Goal: Task Accomplishment & Management: Manage account settings

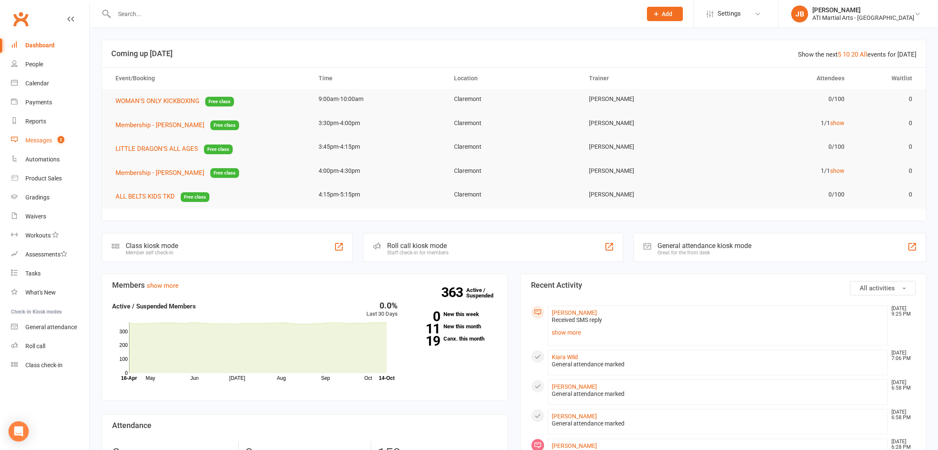
click at [34, 140] on div "Messages" at bounding box center [38, 140] width 27 height 7
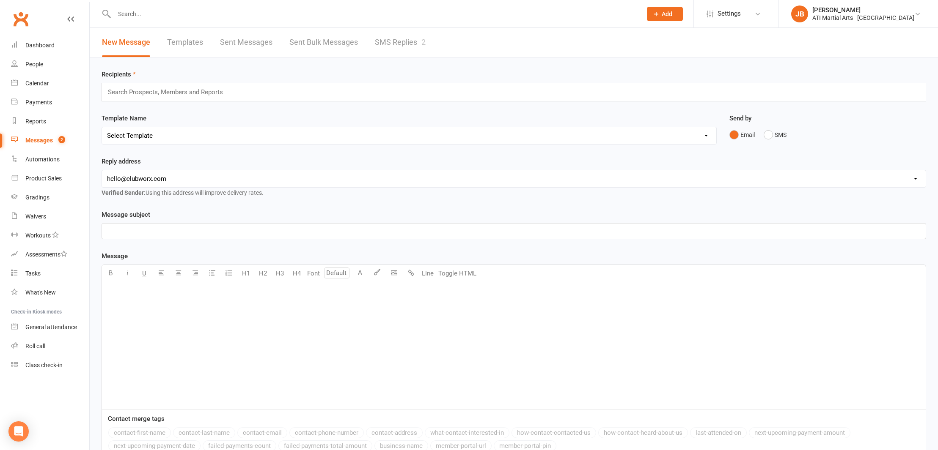
click at [399, 40] on link "SMS Replies 2" at bounding box center [400, 42] width 51 height 29
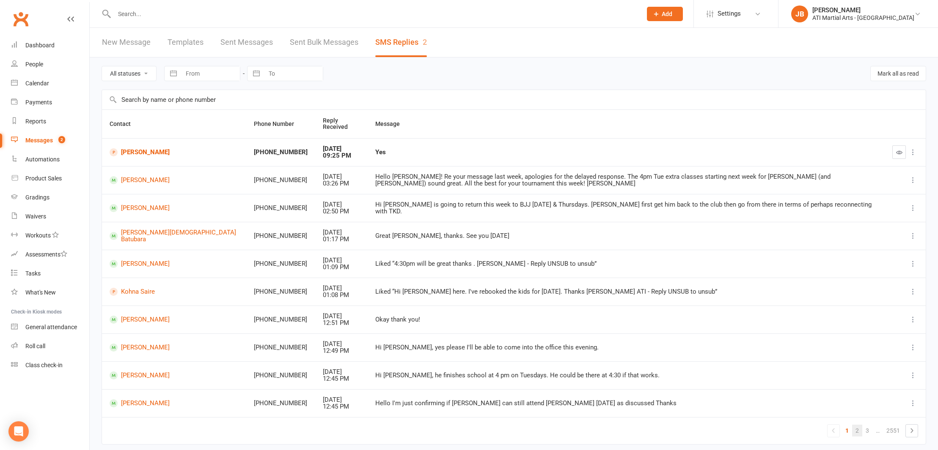
click at [857, 428] on link "2" at bounding box center [857, 431] width 10 height 12
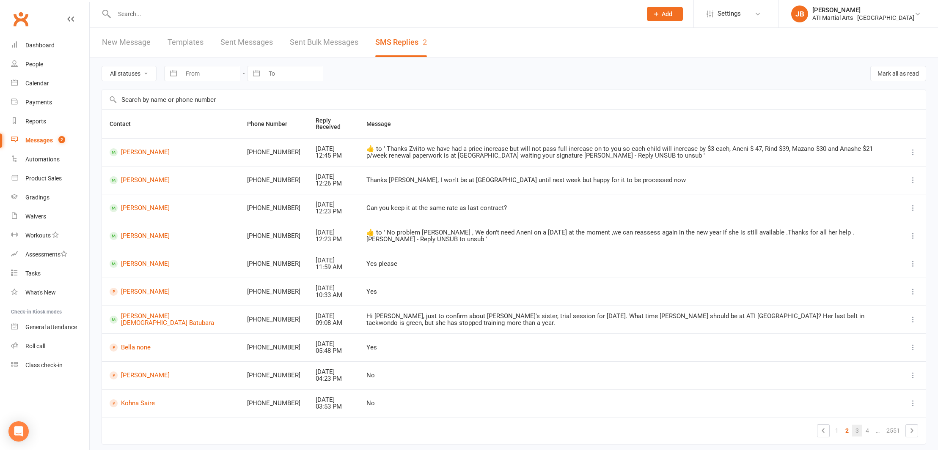
click at [858, 427] on link "3" at bounding box center [857, 431] width 10 height 12
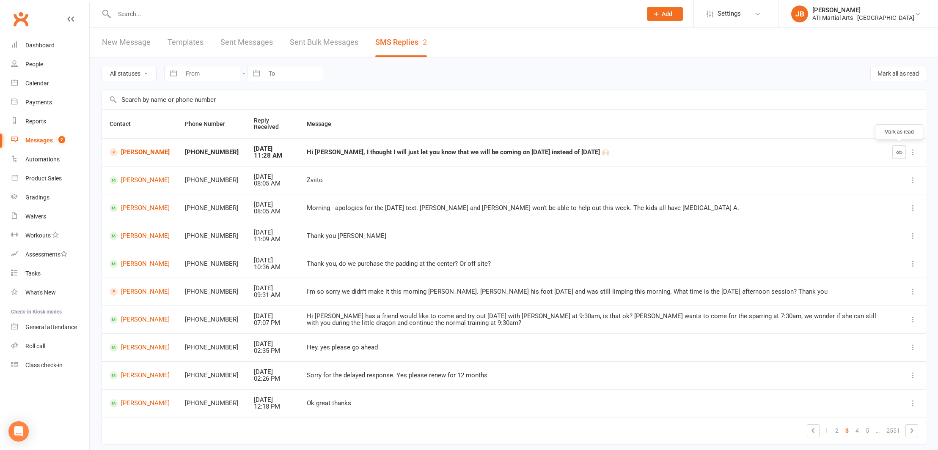
click at [896, 154] on icon "button" at bounding box center [899, 152] width 6 height 6
click at [37, 84] on div "Calendar" at bounding box center [37, 83] width 24 height 7
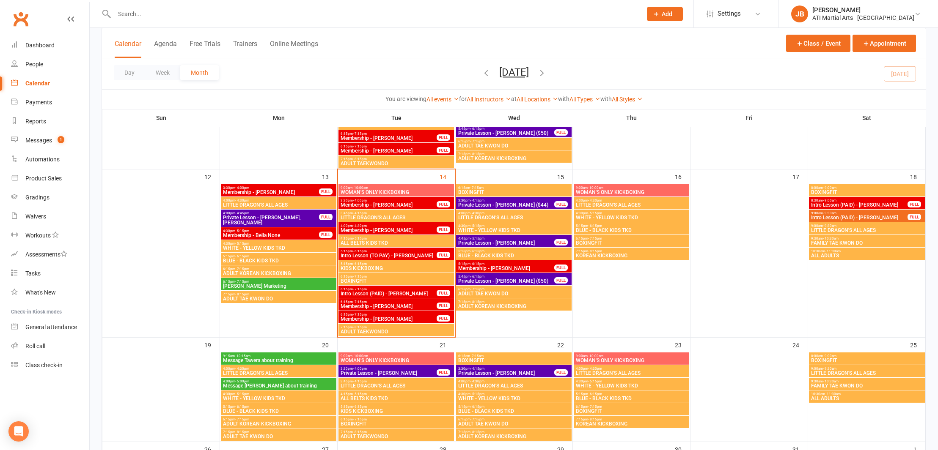
scroll to position [318, 0]
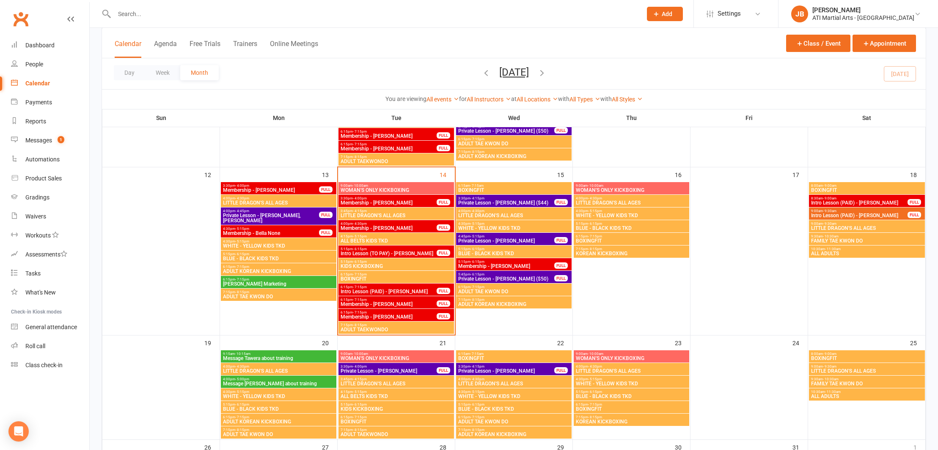
click at [271, 235] on span "Membership - Bella None" at bounding box center [270, 233] width 97 height 5
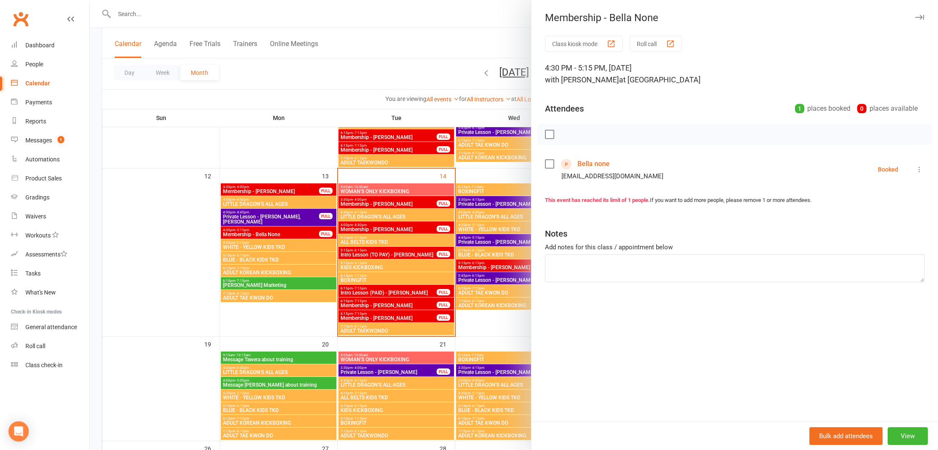
click at [586, 164] on link "Bella none" at bounding box center [593, 164] width 32 height 14
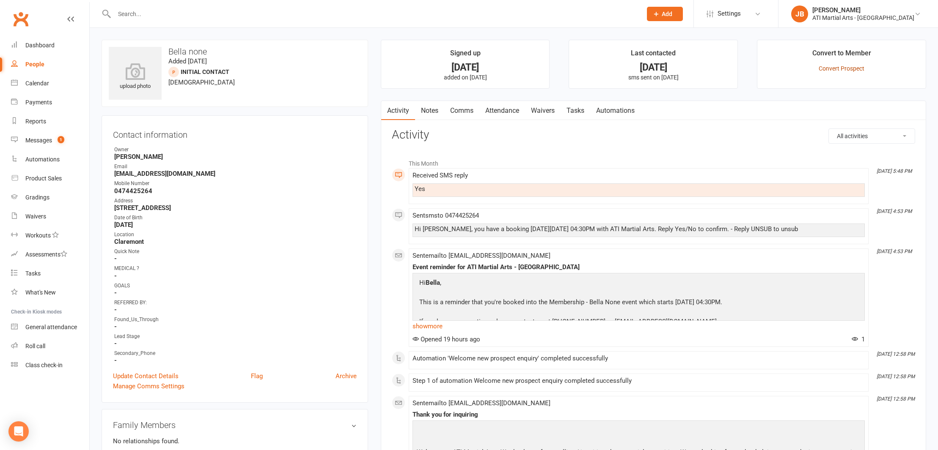
click at [835, 70] on link "Convert Prospect" at bounding box center [841, 68] width 46 height 7
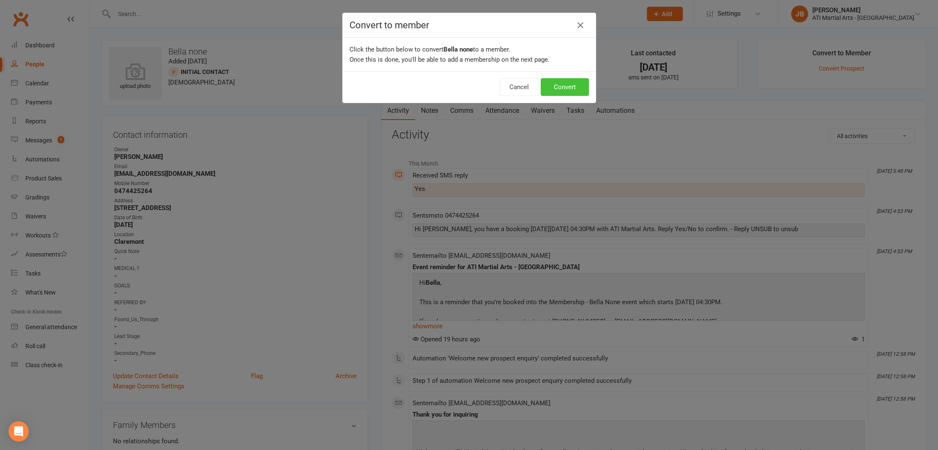
click at [558, 85] on button "Convert" at bounding box center [564, 87] width 48 height 18
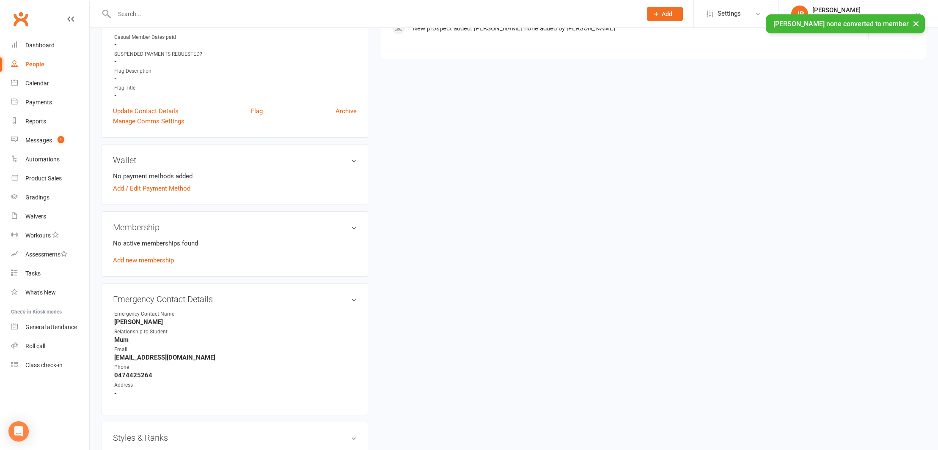
scroll to position [556, 0]
click at [143, 257] on link "Add new membership" at bounding box center [143, 259] width 61 height 8
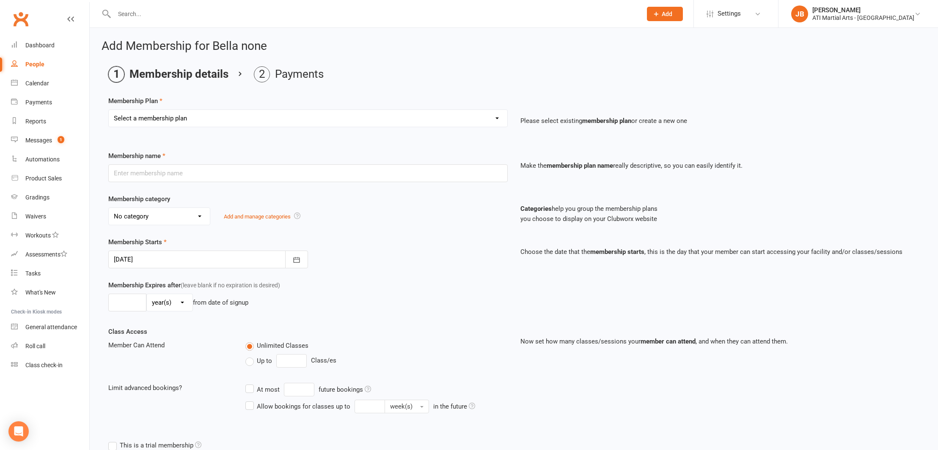
select select "12"
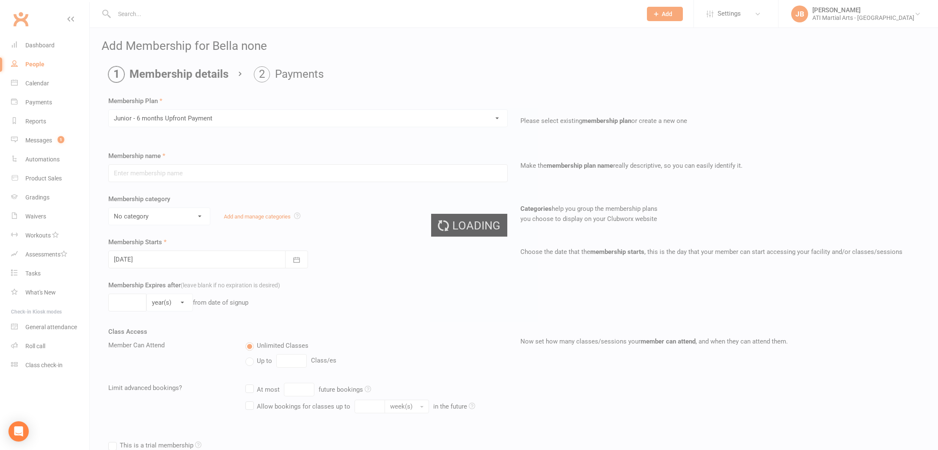
type input "Junior - 6 months Upfront Payment"
select select "18"
type input "0"
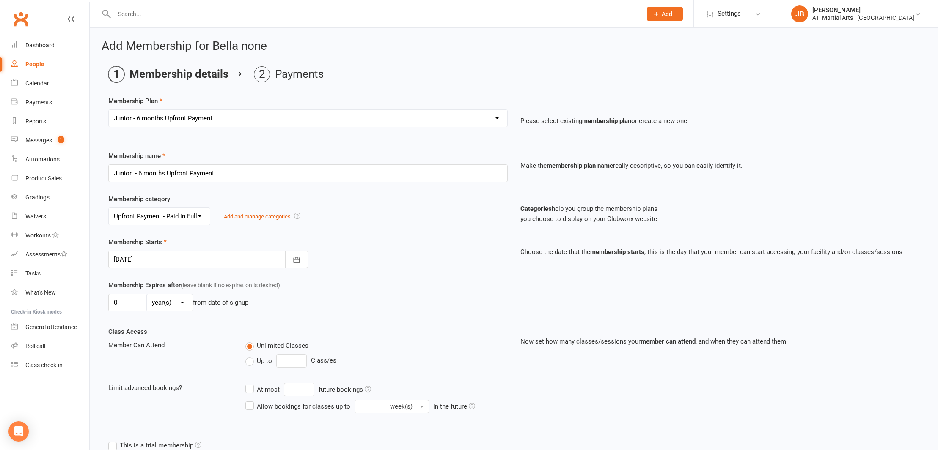
select select "16"
click at [178, 261] on div at bounding box center [208, 260] width 200 height 18
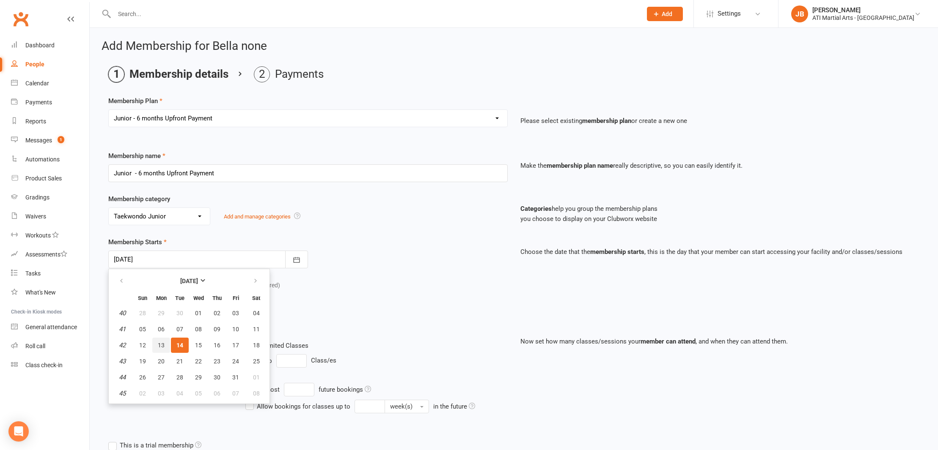
click at [160, 348] on span "13" at bounding box center [161, 345] width 7 height 7
type input "[DATE]"
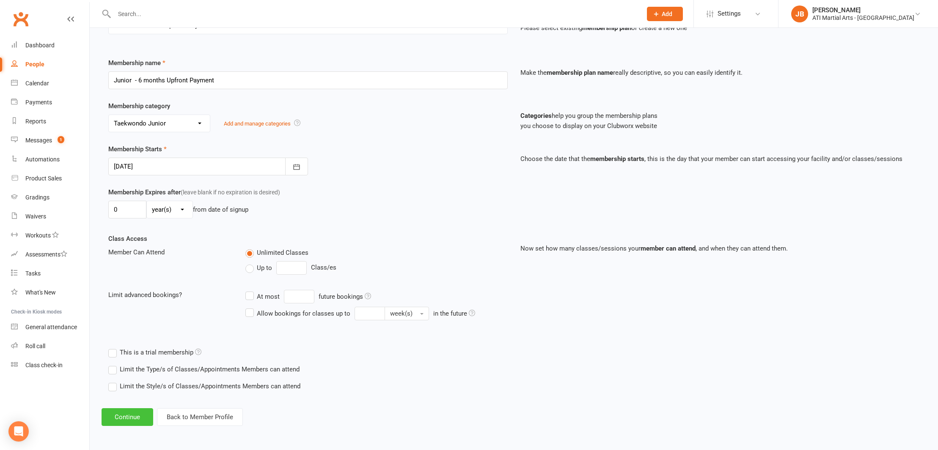
scroll to position [100, 0]
click at [131, 410] on button "Continue" at bounding box center [128, 418] width 52 height 18
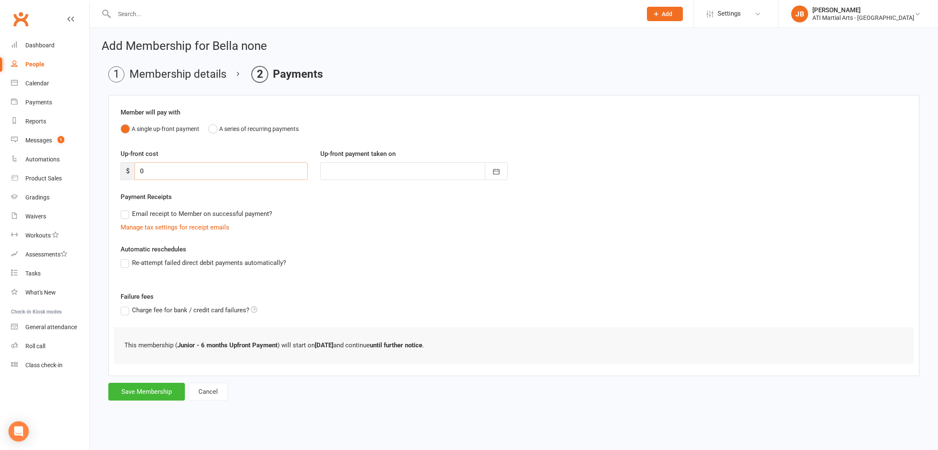
click at [148, 171] on input "0" at bounding box center [220, 171] width 173 height 18
type input "1"
type input "[DATE]"
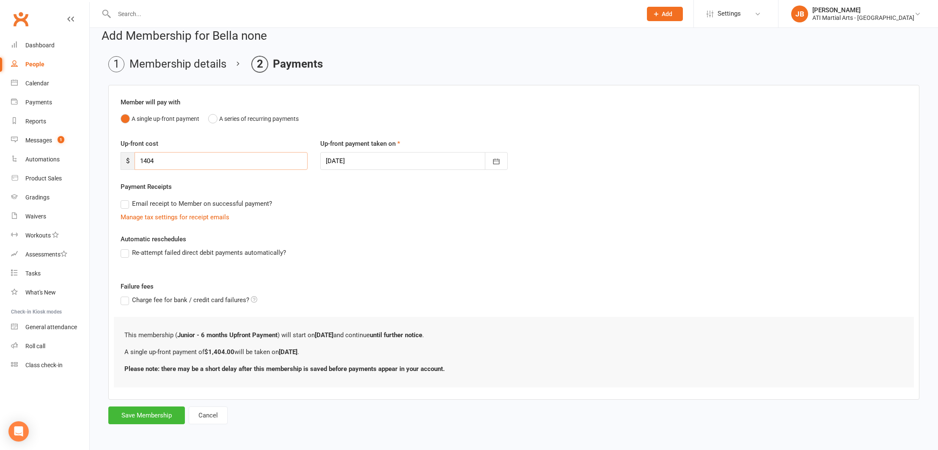
scroll to position [17, 0]
type input "1404"
click at [162, 407] on button "Save Membership" at bounding box center [146, 416] width 77 height 18
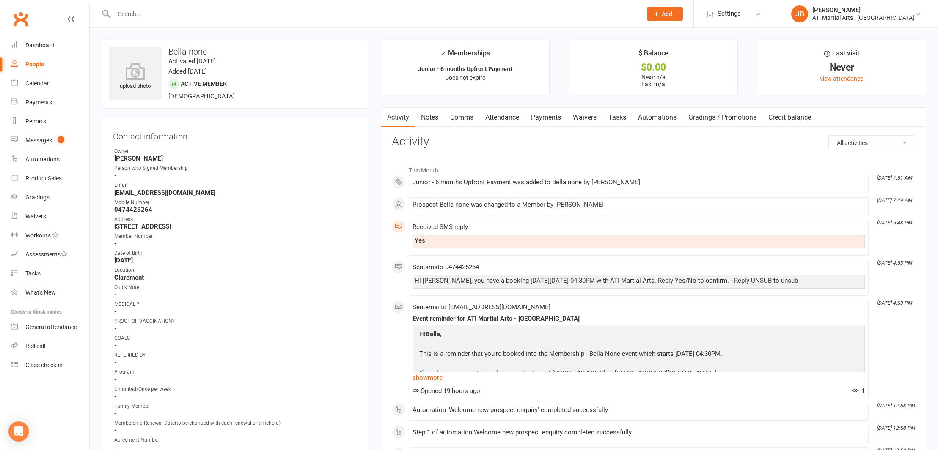
click at [541, 117] on link "Payments" at bounding box center [546, 117] width 42 height 19
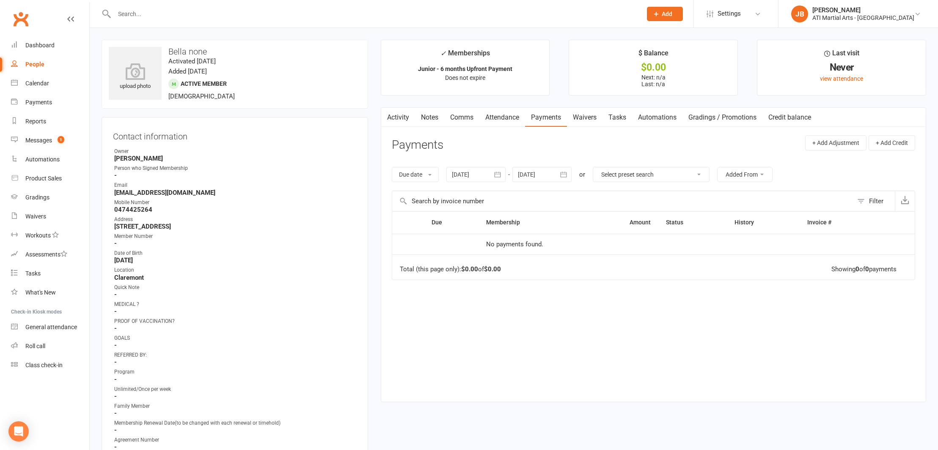
click at [396, 117] on link "Activity" at bounding box center [398, 117] width 34 height 19
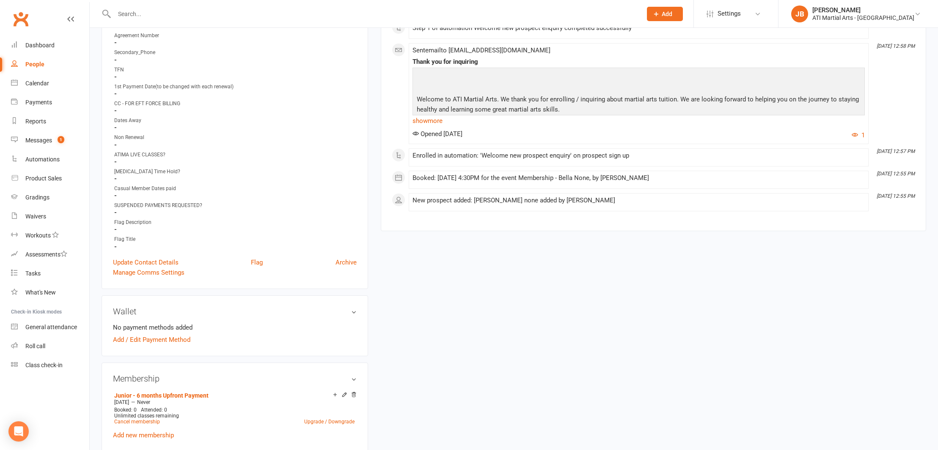
scroll to position [406, 0]
click at [129, 259] on link "Update Contact Details" at bounding box center [146, 261] width 66 height 10
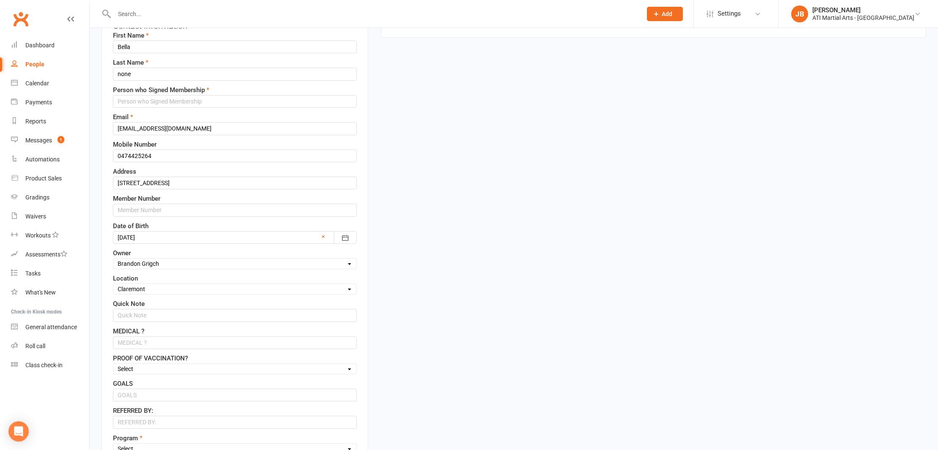
scroll to position [40, 0]
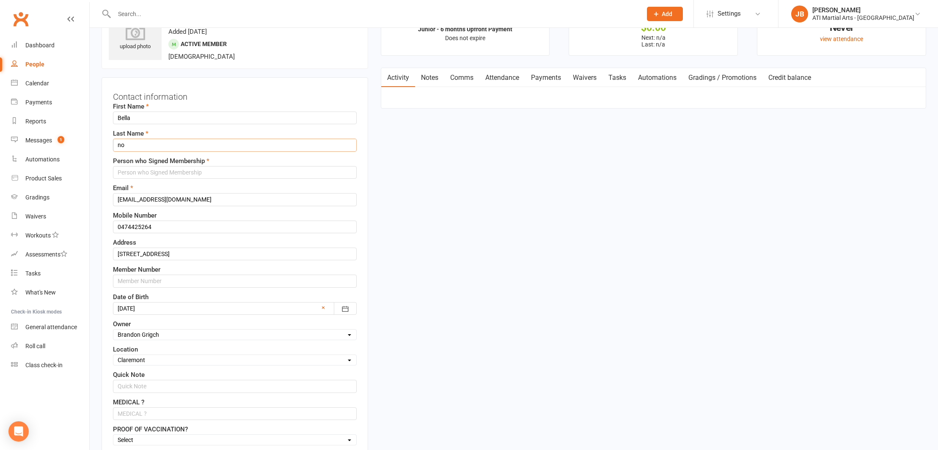
type input "n"
type input "Le"
click at [135, 172] on input "text" at bounding box center [235, 172] width 244 height 13
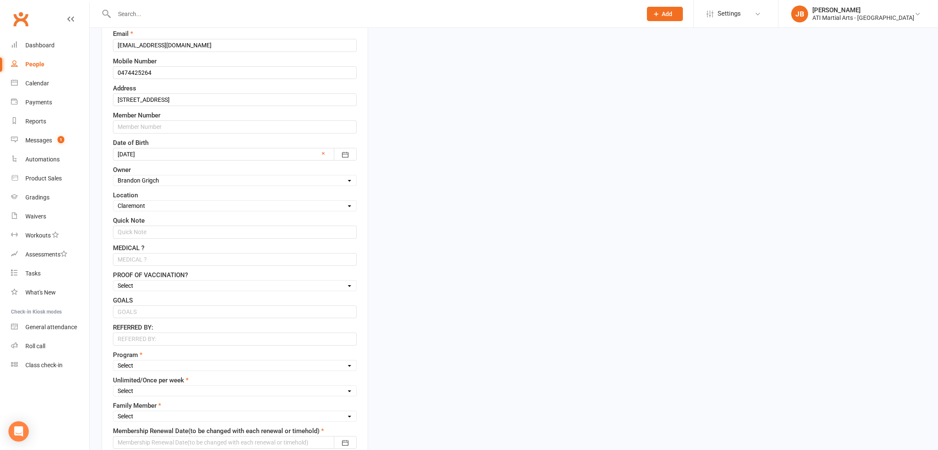
scroll to position [195, 0]
type input "[PERSON_NAME]"
click at [140, 231] on input "text" at bounding box center [235, 231] width 244 height 13
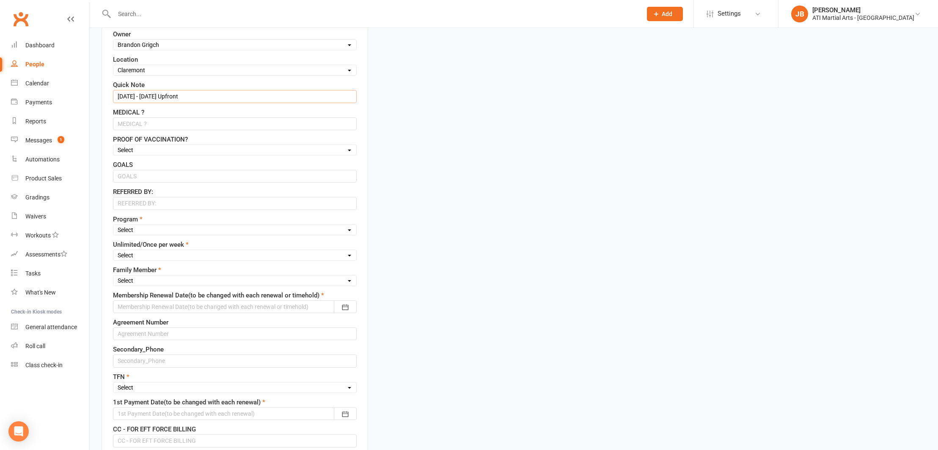
scroll to position [331, 0]
type input "[DATE] - [DATE] Upfront"
select select "[PERSON_NAME]"
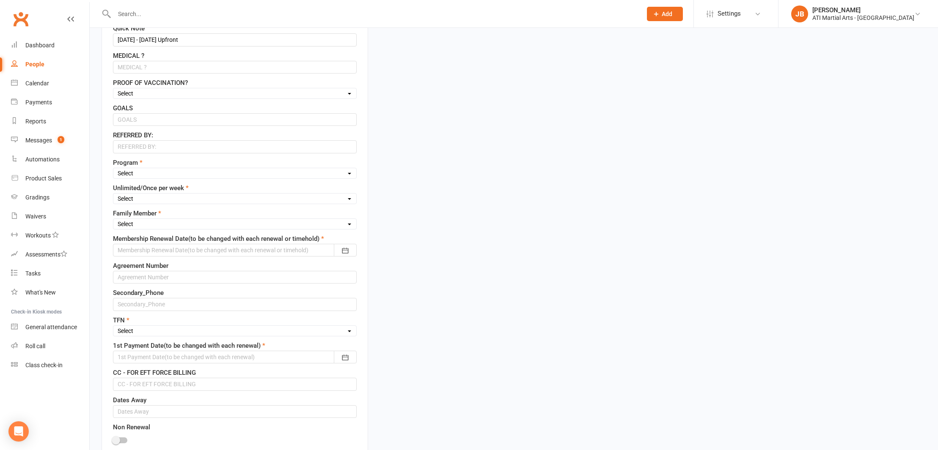
scroll to position [389, 0]
select select "Unlimited"
select select "1st"
click at [137, 248] on div at bounding box center [235, 248] width 244 height 13
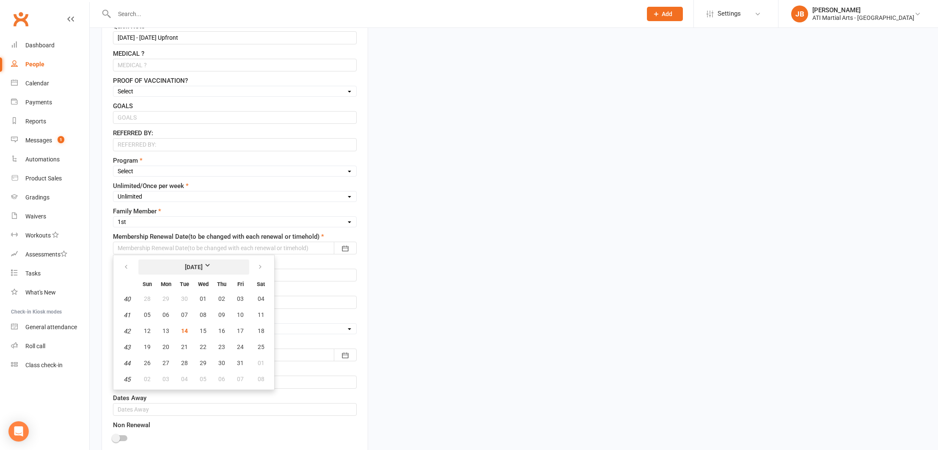
click at [217, 264] on strong "[DATE]" at bounding box center [194, 267] width 49 height 9
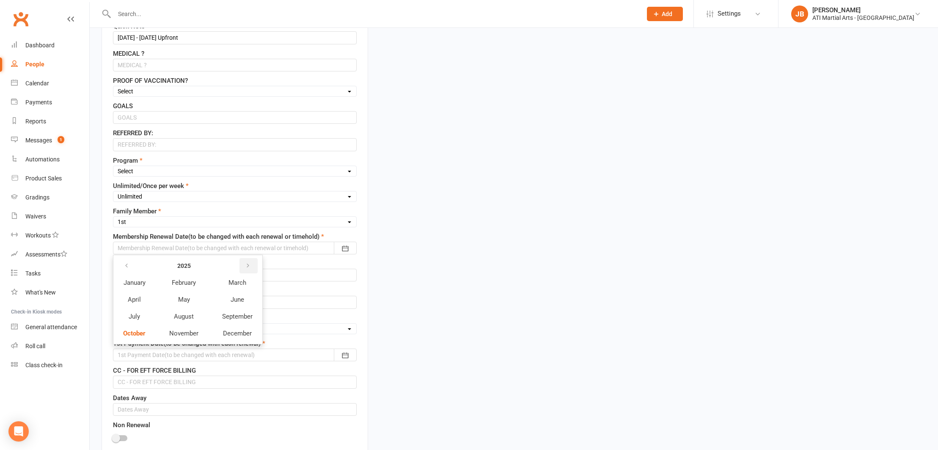
click at [251, 264] on icon "button" at bounding box center [248, 266] width 6 height 7
click at [139, 300] on span "April" at bounding box center [134, 300] width 13 height 8
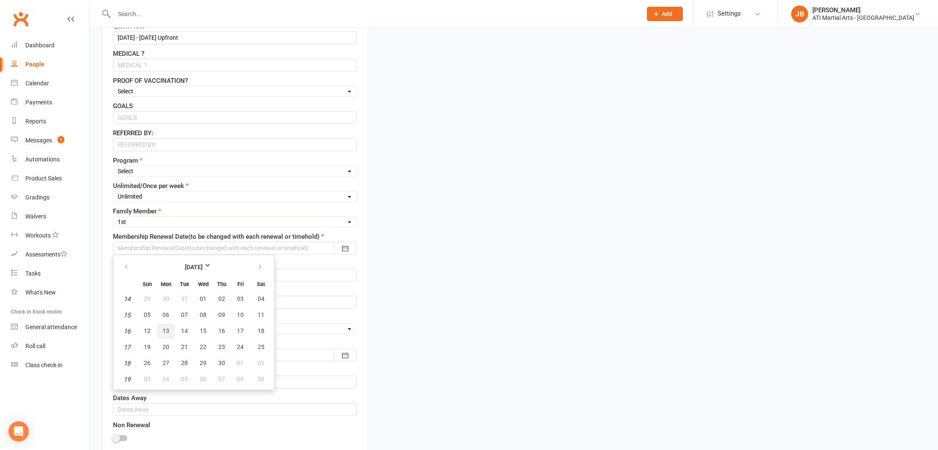
click at [167, 330] on span "13" at bounding box center [165, 331] width 7 height 7
type input "[DATE]"
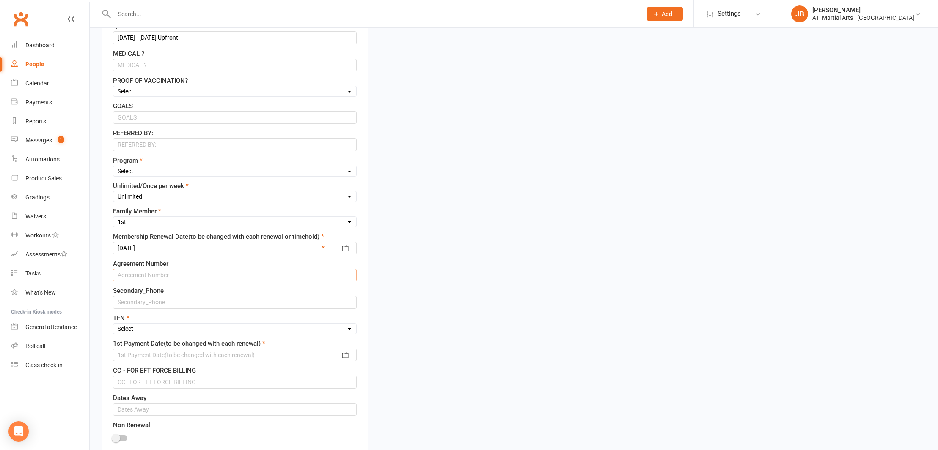
click at [135, 273] on input "text" at bounding box center [235, 275] width 244 height 13
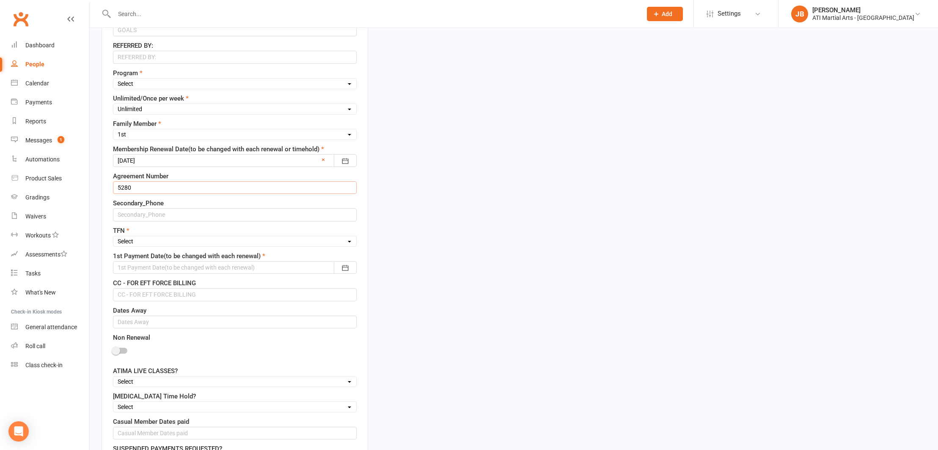
scroll to position [478, 0]
type input "5280"
select select "No"
click at [129, 265] on div at bounding box center [235, 266] width 244 height 13
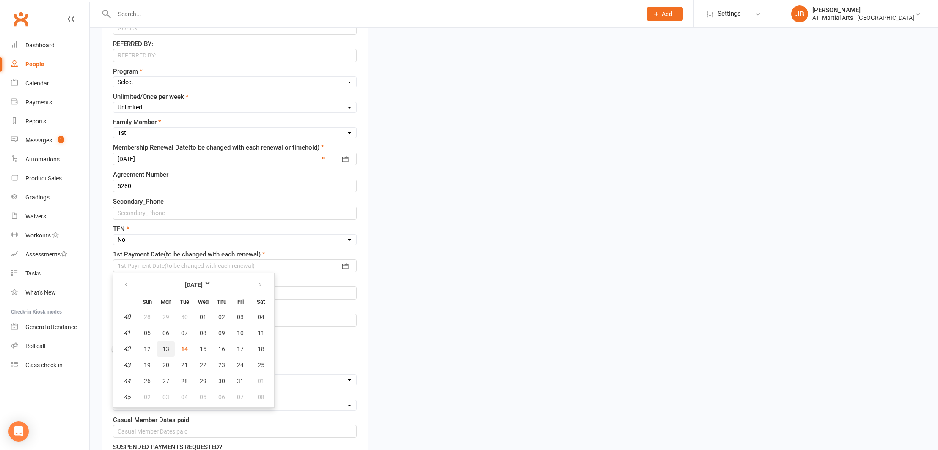
click at [167, 351] on span "13" at bounding box center [165, 349] width 7 height 7
type input "[DATE]"
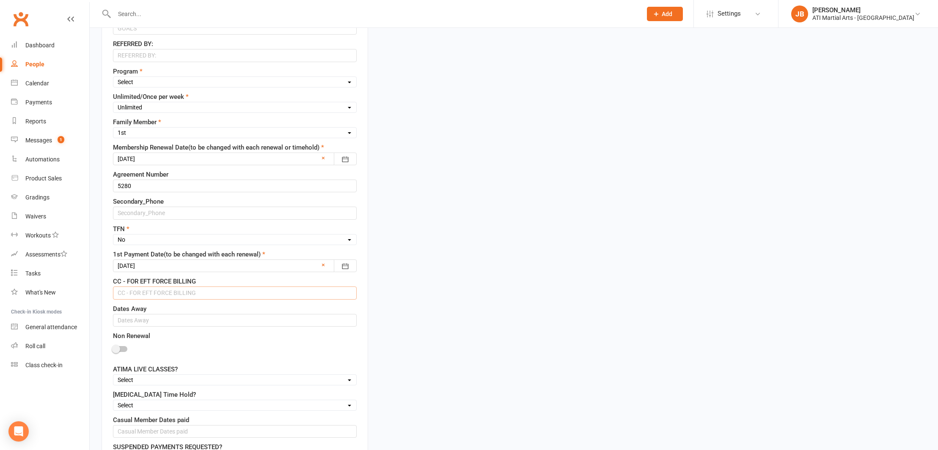
click at [133, 294] on input "text" at bounding box center [235, 293] width 244 height 13
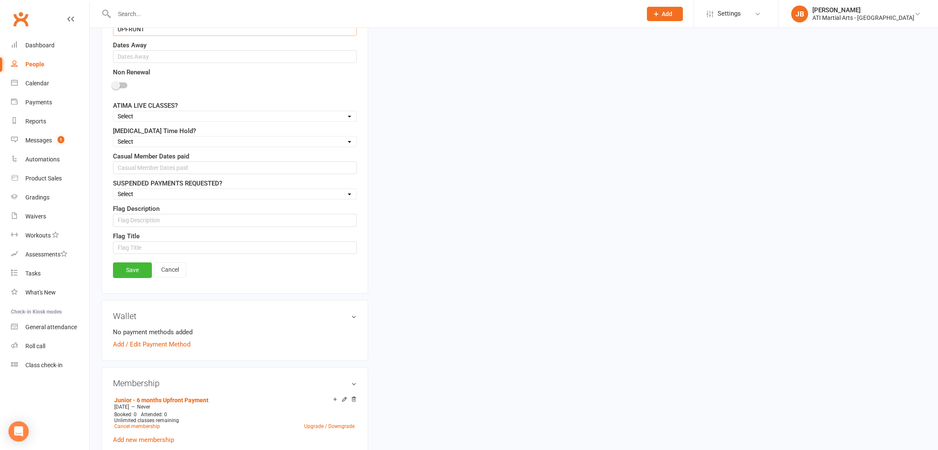
scroll to position [743, 0]
type input "UPFRONT"
click at [128, 270] on link "Save" at bounding box center [132, 269] width 39 height 15
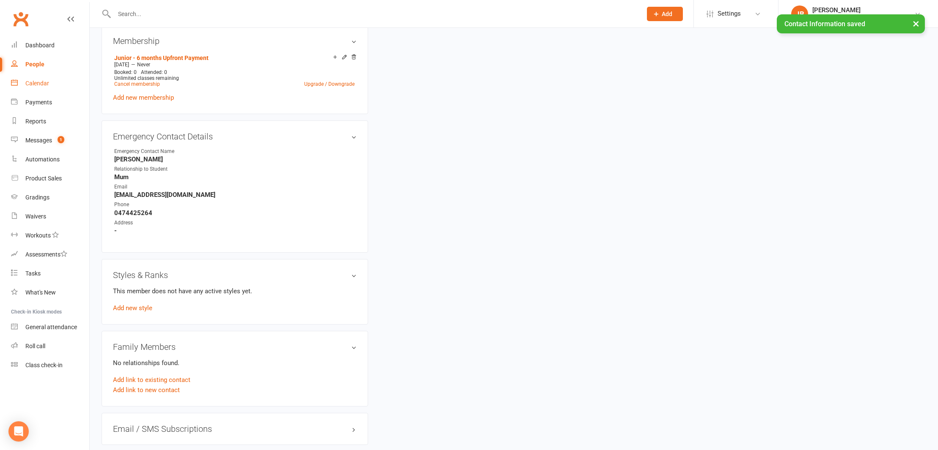
click at [42, 84] on div "Calendar" at bounding box center [37, 83] width 24 height 7
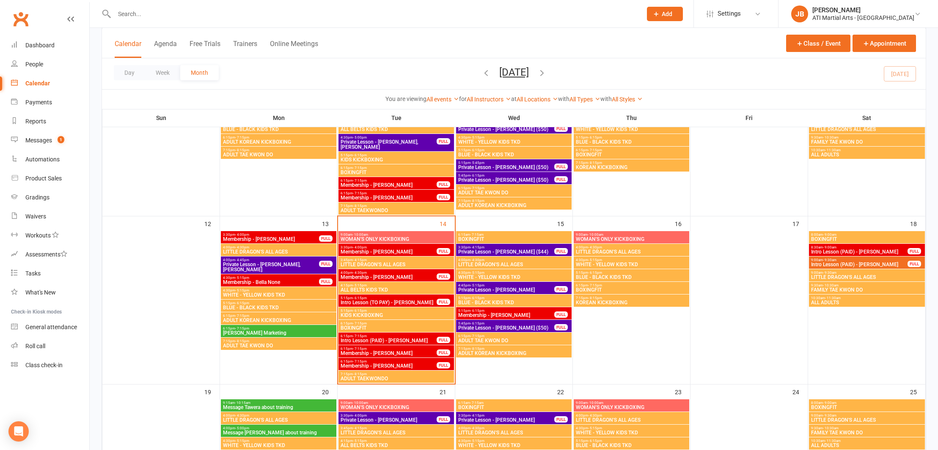
scroll to position [266, 0]
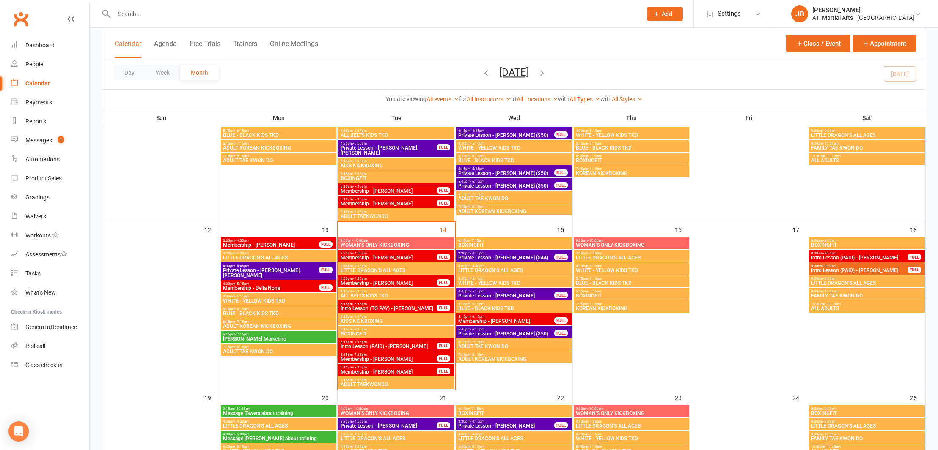
click at [23, 19] on link "Clubworx" at bounding box center [20, 18] width 21 height 21
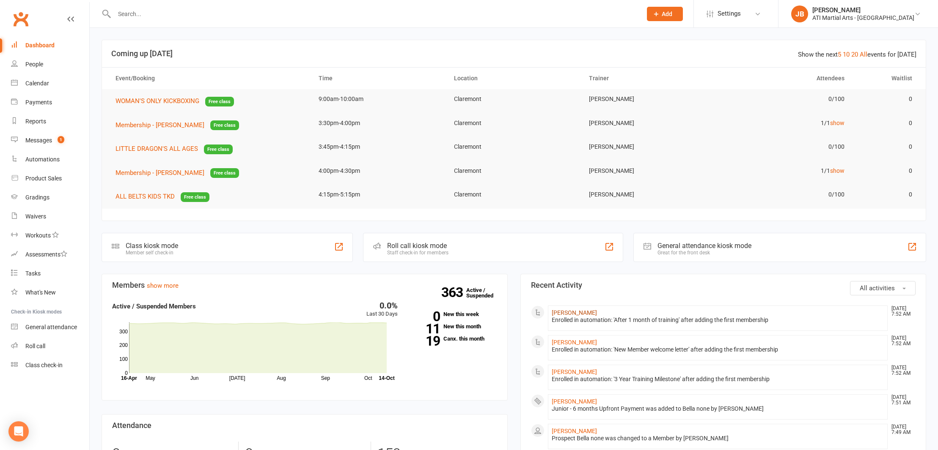
click at [558, 312] on link "[PERSON_NAME]" at bounding box center [573, 313] width 45 height 7
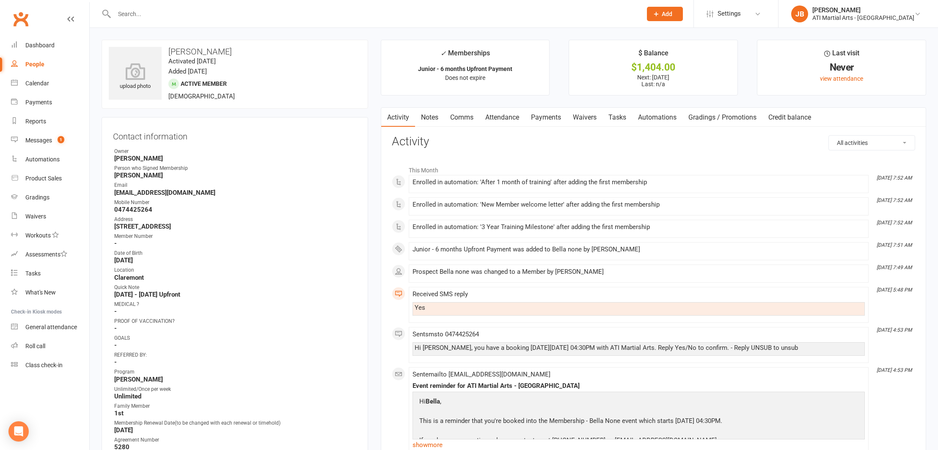
click at [549, 117] on link "Payments" at bounding box center [546, 117] width 42 height 19
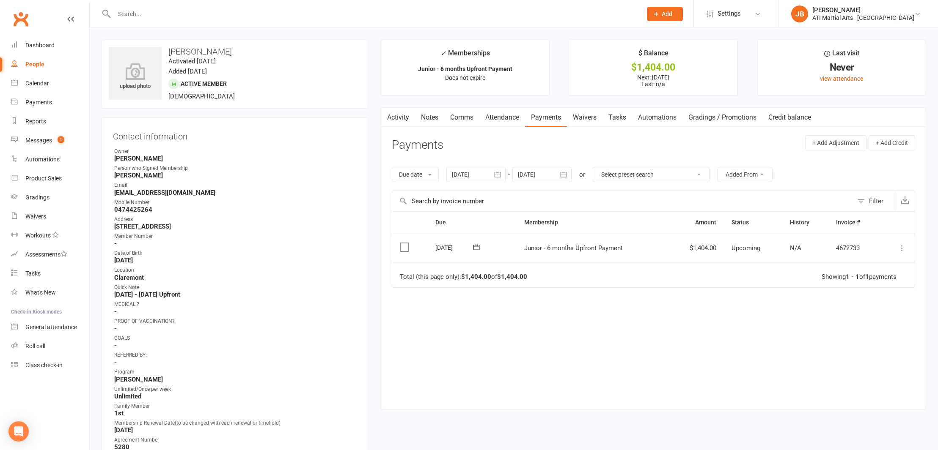
click at [901, 246] on icon at bounding box center [901, 248] width 8 height 8
click at [855, 263] on link "Mark as Paid (Cash)" at bounding box center [865, 264] width 84 height 17
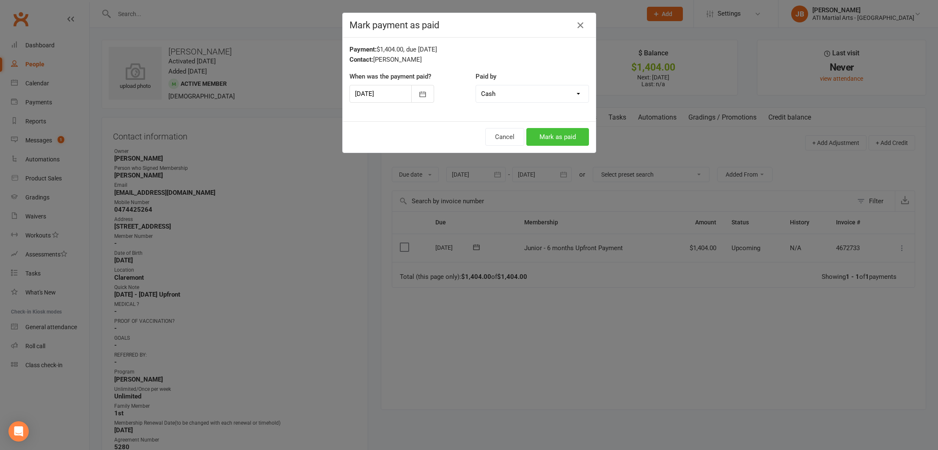
click at [571, 134] on button "Mark as paid" at bounding box center [557, 137] width 63 height 18
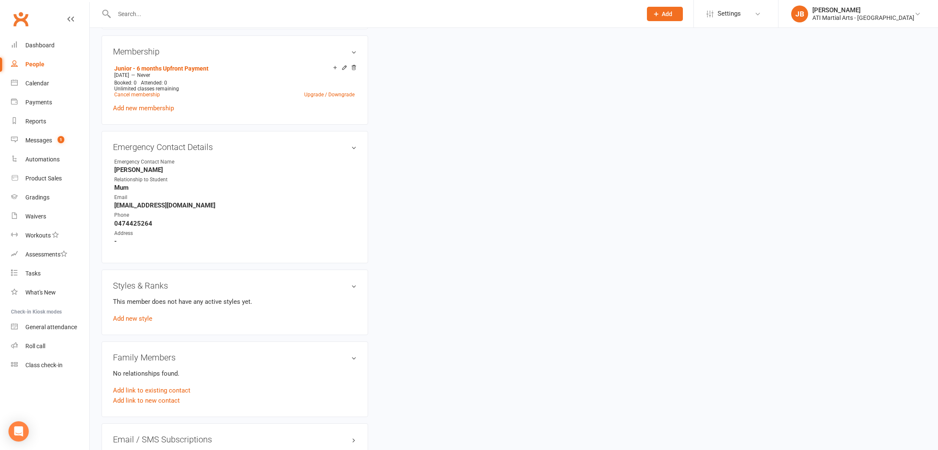
scroll to position [732, 0]
click at [144, 317] on link "Add new style" at bounding box center [132, 319] width 39 height 8
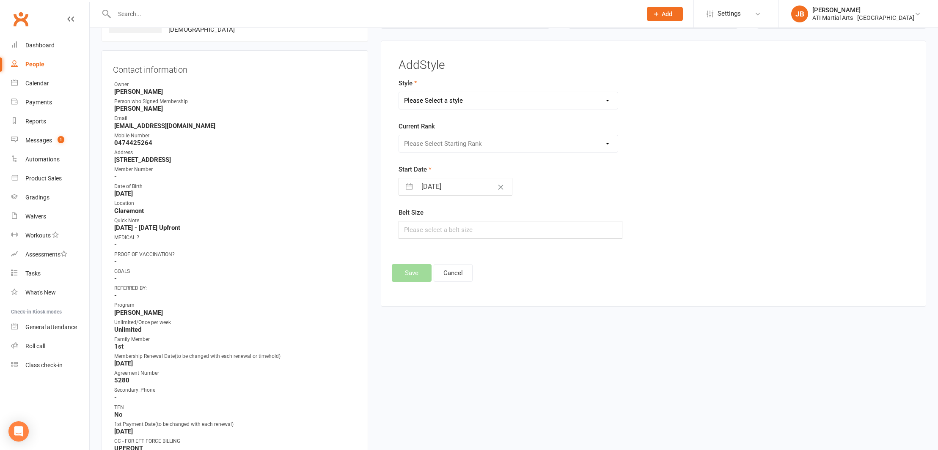
scroll to position [65, 0]
select select "3763"
select select "45120"
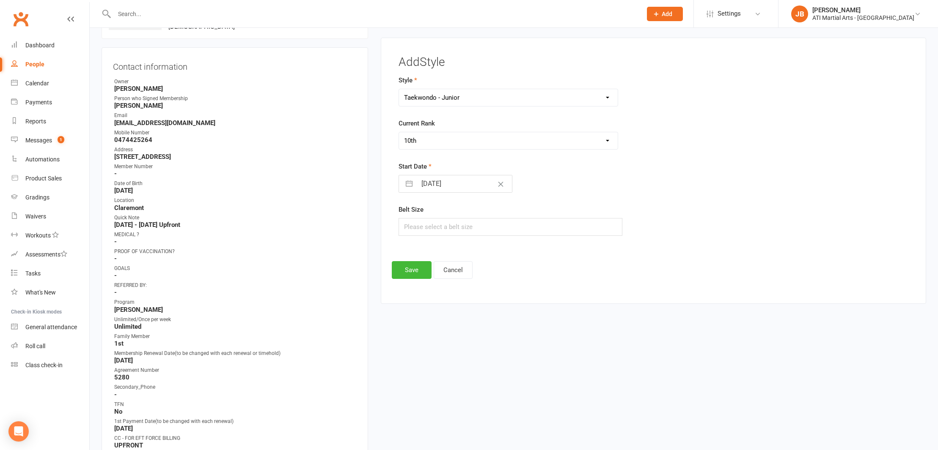
select select "8"
select select "2025"
select select "9"
select select "2025"
select select "10"
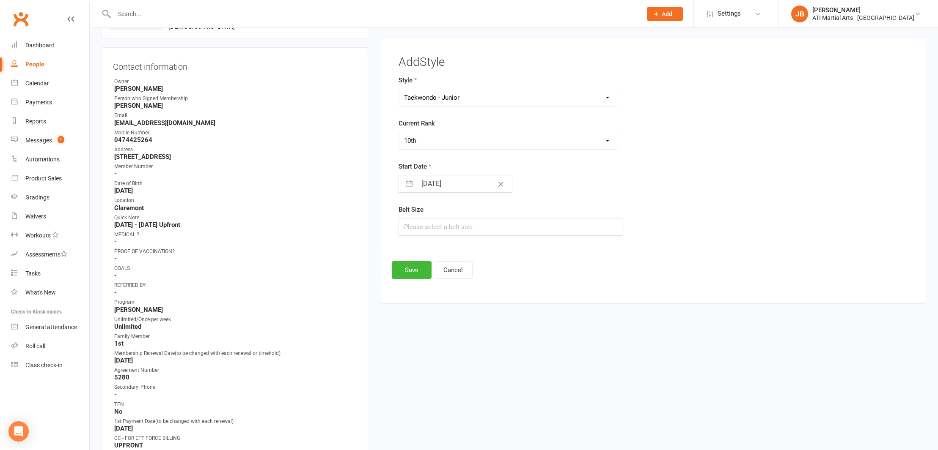
select select "2025"
click at [420, 185] on input "[DATE]" at bounding box center [464, 182] width 95 height 17
click at [433, 282] on td "13" at bounding box center [432, 281] width 16 height 16
type input "[DATE]"
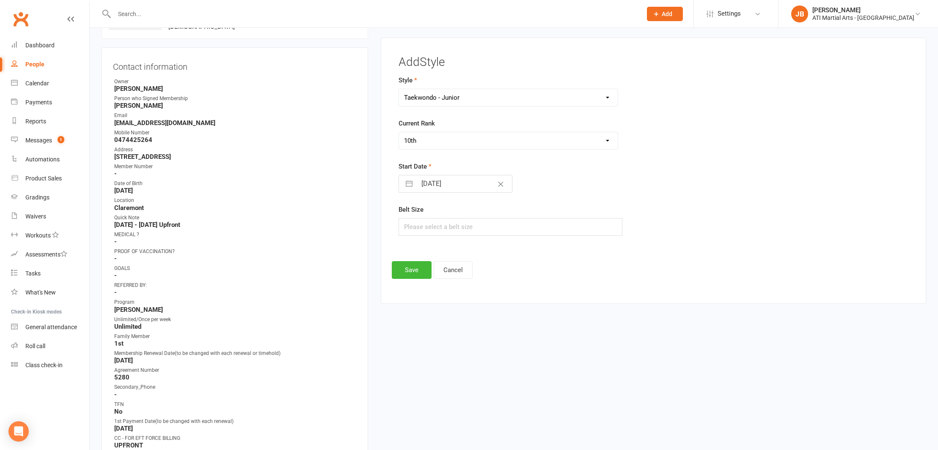
scroll to position [71, 0]
click at [406, 266] on button "Save" at bounding box center [412, 269] width 40 height 18
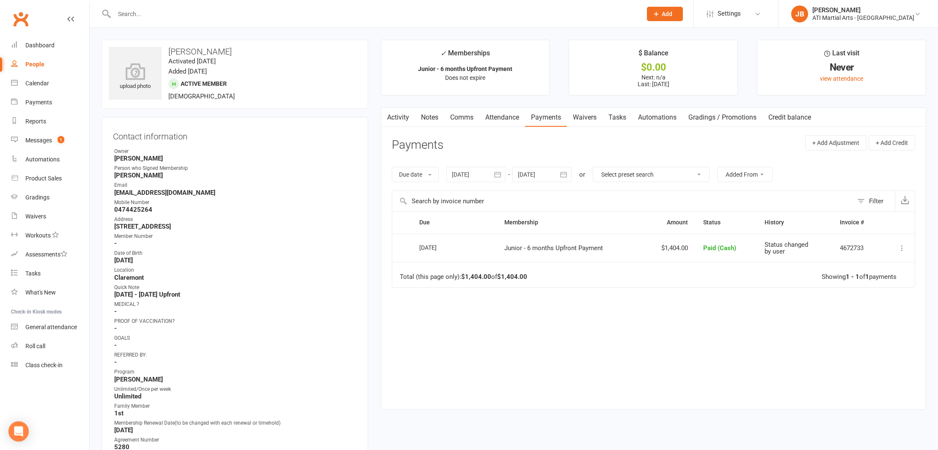
scroll to position [0, 0]
click at [119, 15] on input "text" at bounding box center [374, 14] width 524 height 12
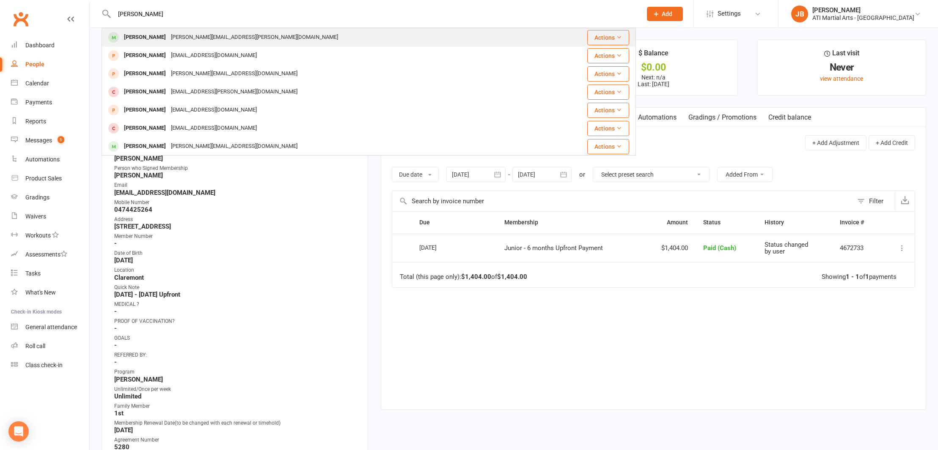
type input "Quinn De"
click at [134, 36] on div "Quinn De Kock" at bounding box center [144, 37] width 47 height 12
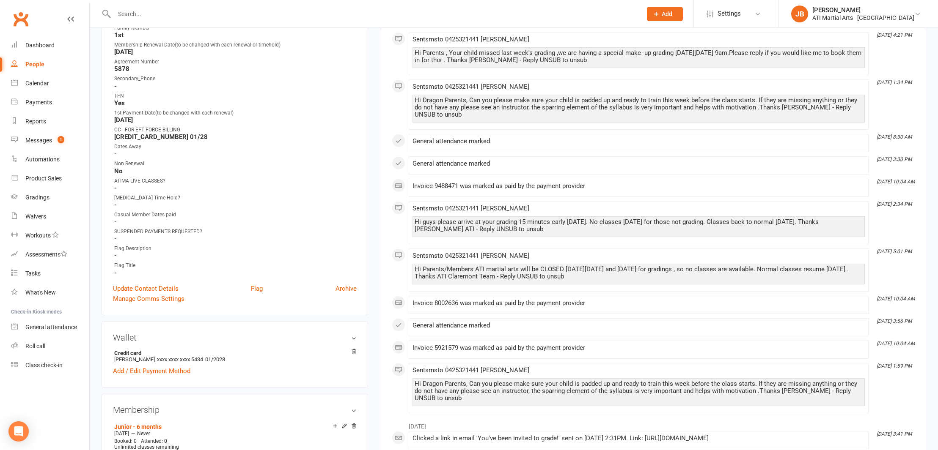
scroll to position [385, 0]
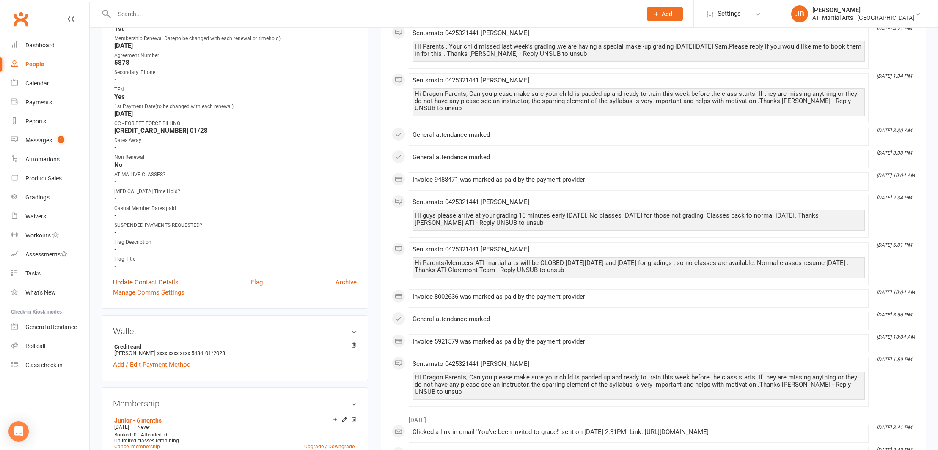
click at [146, 280] on link "Update Contact Details" at bounding box center [146, 282] width 66 height 10
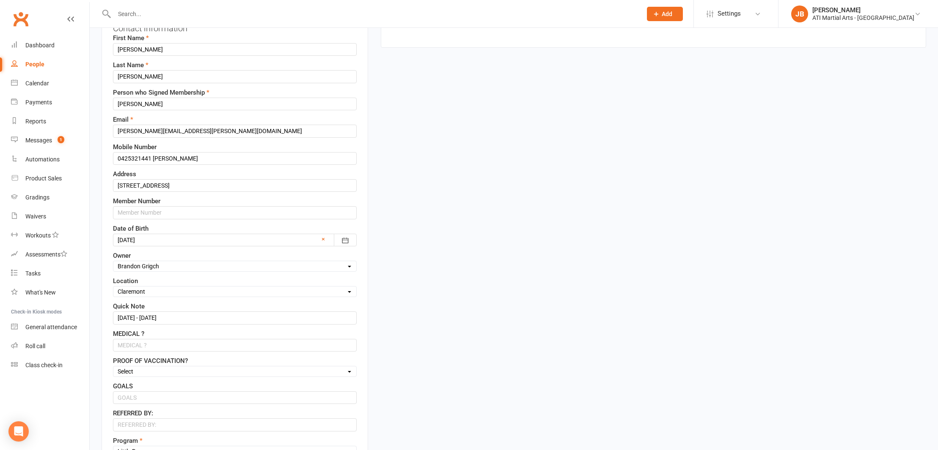
scroll to position [109, 0]
click at [180, 315] on input "28/4/25 - 28/10/25" at bounding box center [235, 317] width 244 height 13
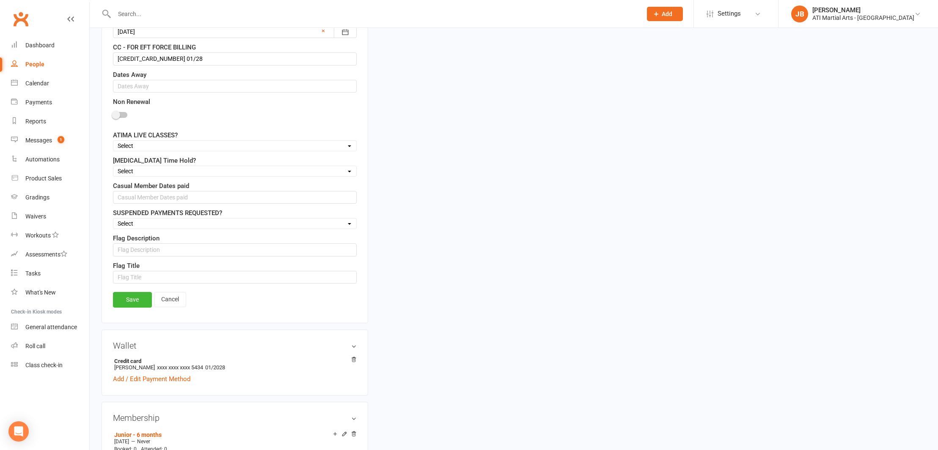
scroll to position [715, 0]
type input "28/4/25 - 28/10/25 ( 30 Days Notice 13/11/25 )"
click at [135, 296] on link "Save" at bounding box center [132, 297] width 39 height 15
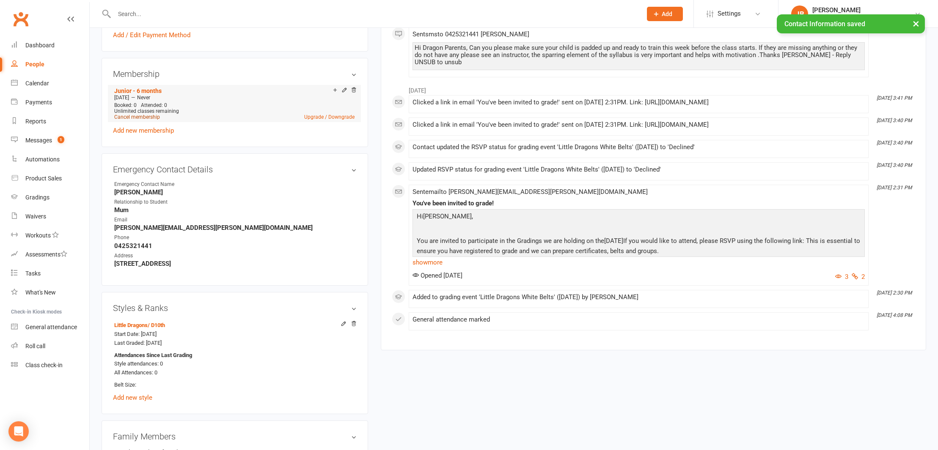
click at [141, 115] on link "Cancel membership" at bounding box center [137, 117] width 46 height 6
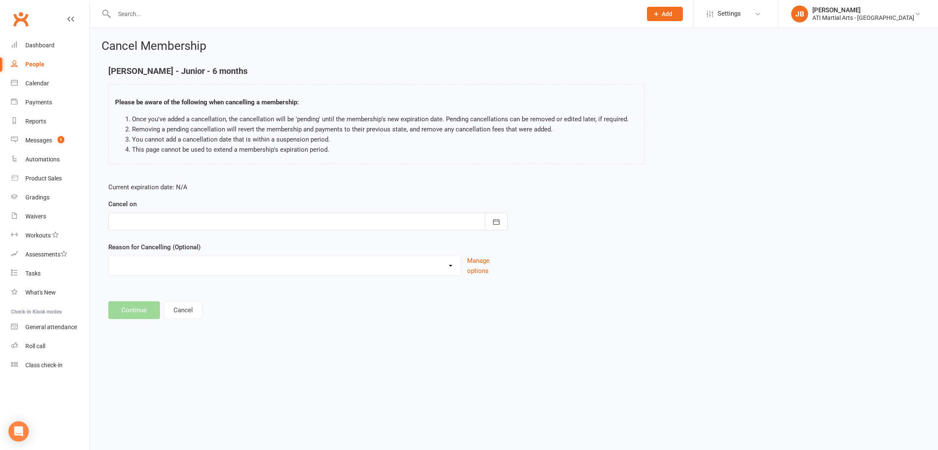
click at [142, 220] on div at bounding box center [307, 222] width 399 height 18
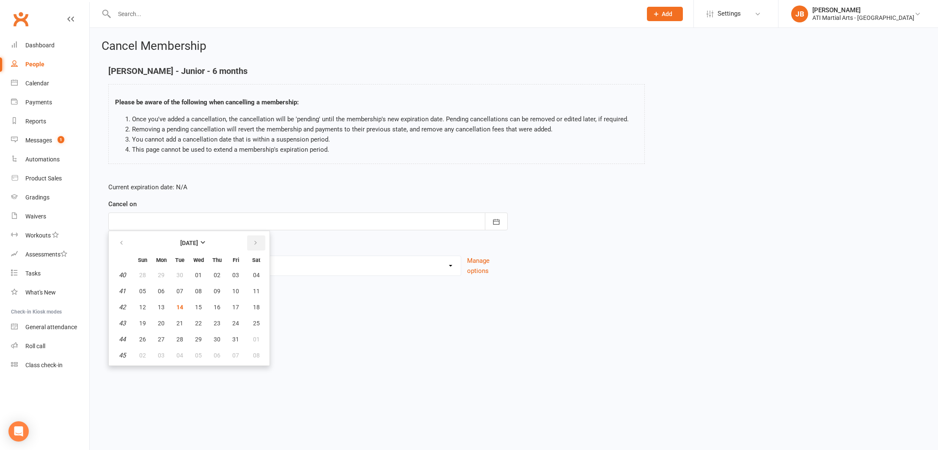
click at [254, 243] on icon "button" at bounding box center [255, 243] width 6 height 7
click at [219, 309] on span "13" at bounding box center [217, 307] width 7 height 7
type input "13 Nov 2025"
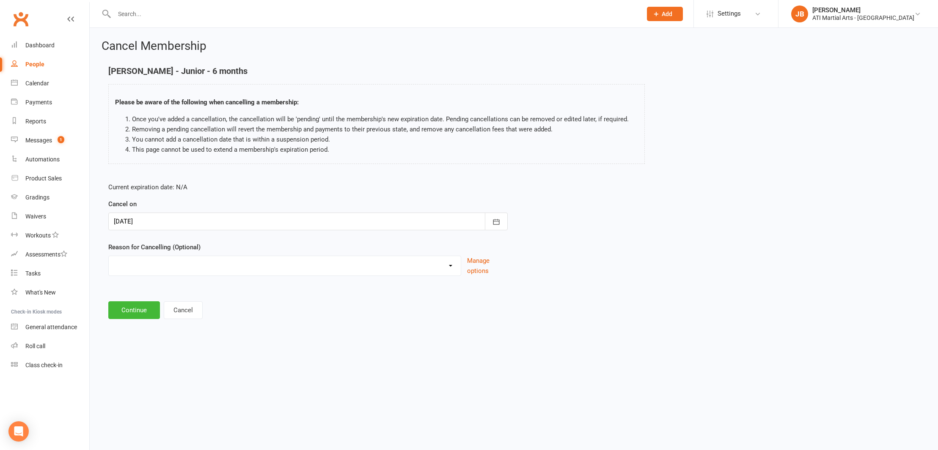
select select "2"
click at [134, 312] on input at bounding box center [307, 311] width 399 height 18
type input "Taking a break"
click at [132, 356] on button "Continue" at bounding box center [134, 354] width 52 height 18
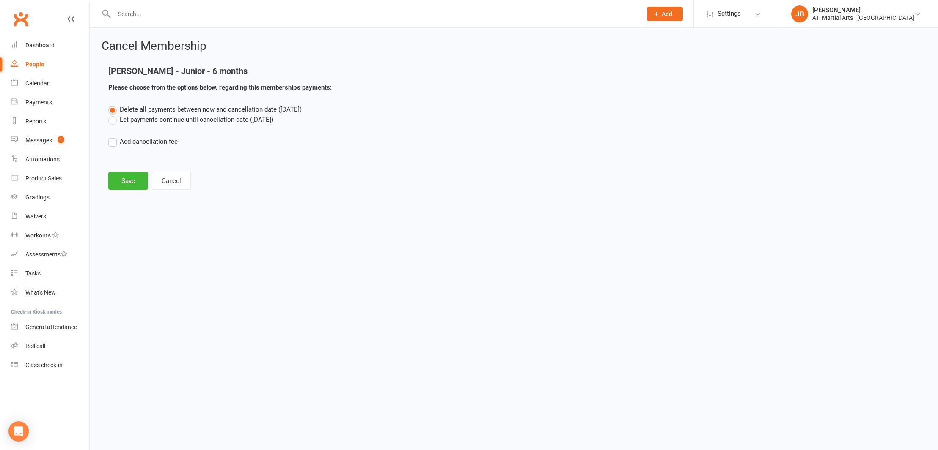
click at [112, 122] on label "Let payments continue until cancellation date (Nov 13, 2025)" at bounding box center [190, 120] width 165 height 10
click at [112, 115] on input "Let payments continue until cancellation date (Nov 13, 2025)" at bounding box center [110, 115] width 5 height 0
click at [124, 179] on button "Save" at bounding box center [128, 181] width 40 height 18
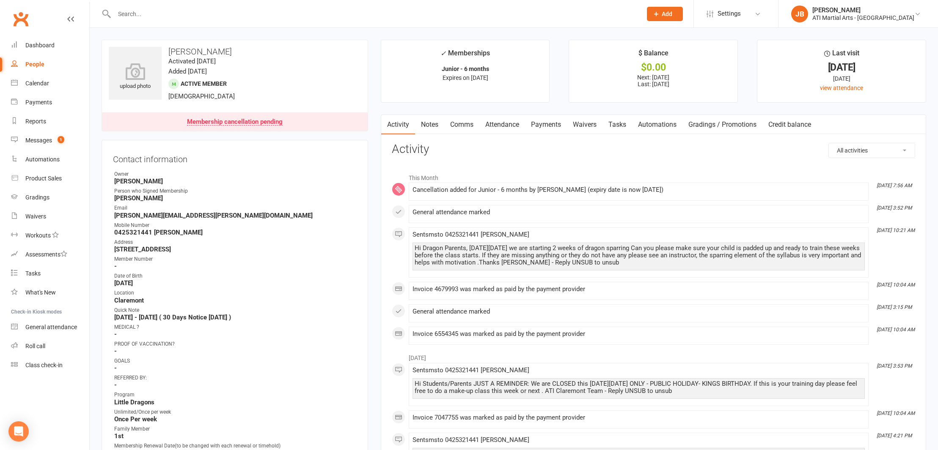
click at [19, 17] on link "Clubworx" at bounding box center [20, 18] width 21 height 21
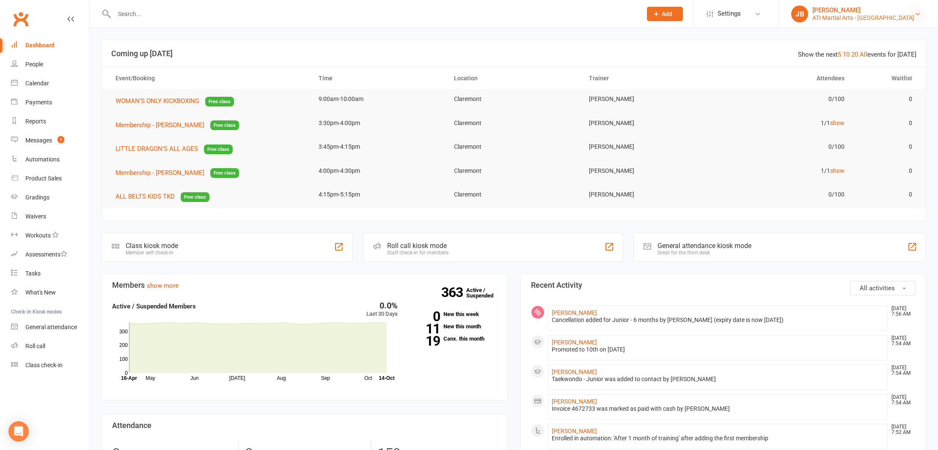
click at [916, 14] on icon at bounding box center [917, 14] width 7 height 7
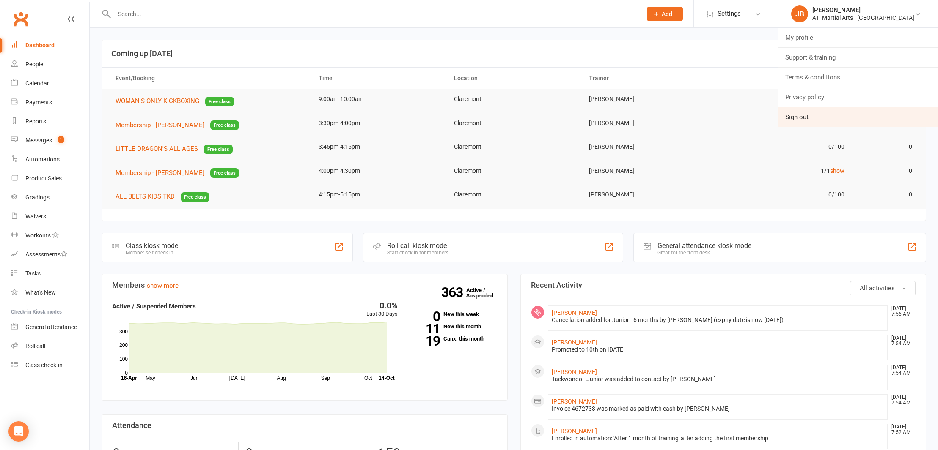
click at [826, 118] on link "Sign out" at bounding box center [857, 116] width 159 height 19
